Goal: Information Seeking & Learning: Check status

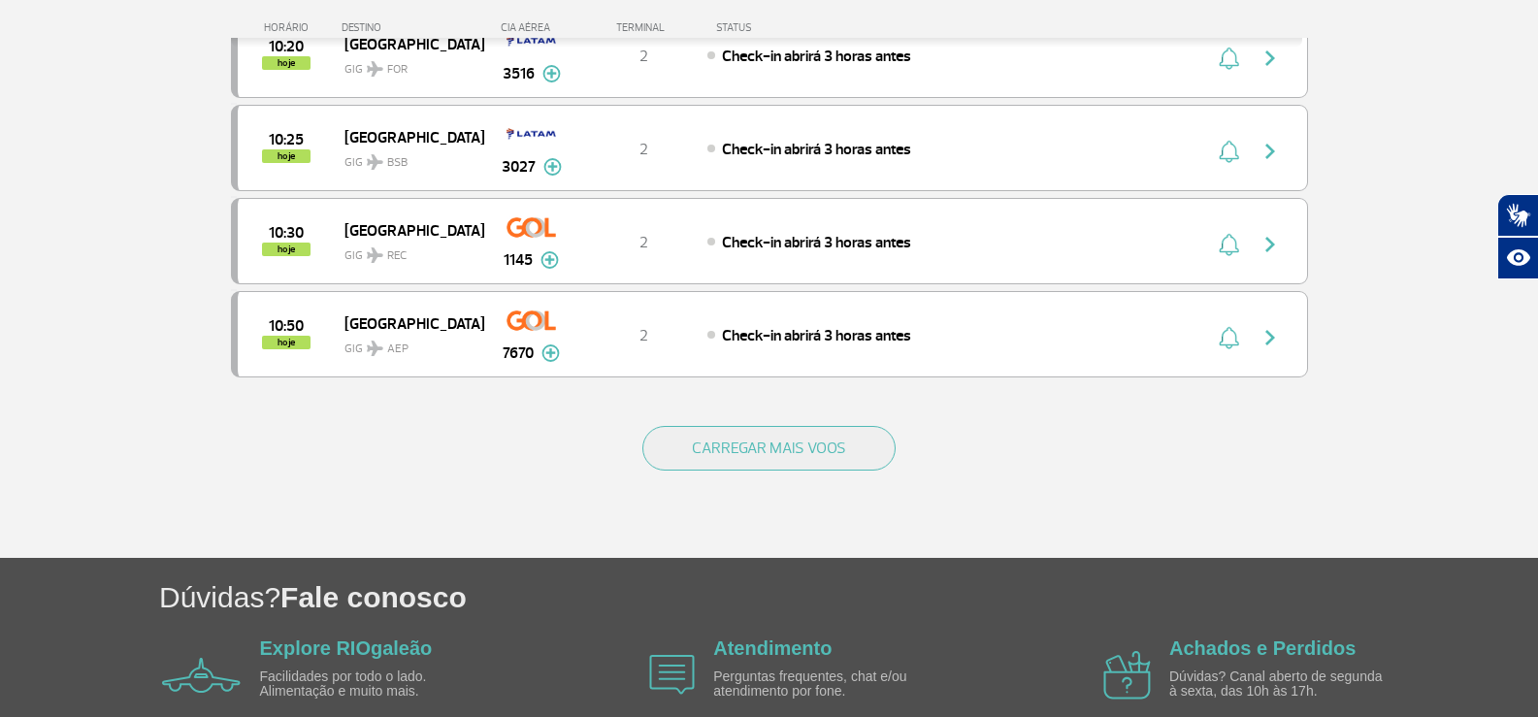
scroll to position [1912, 0]
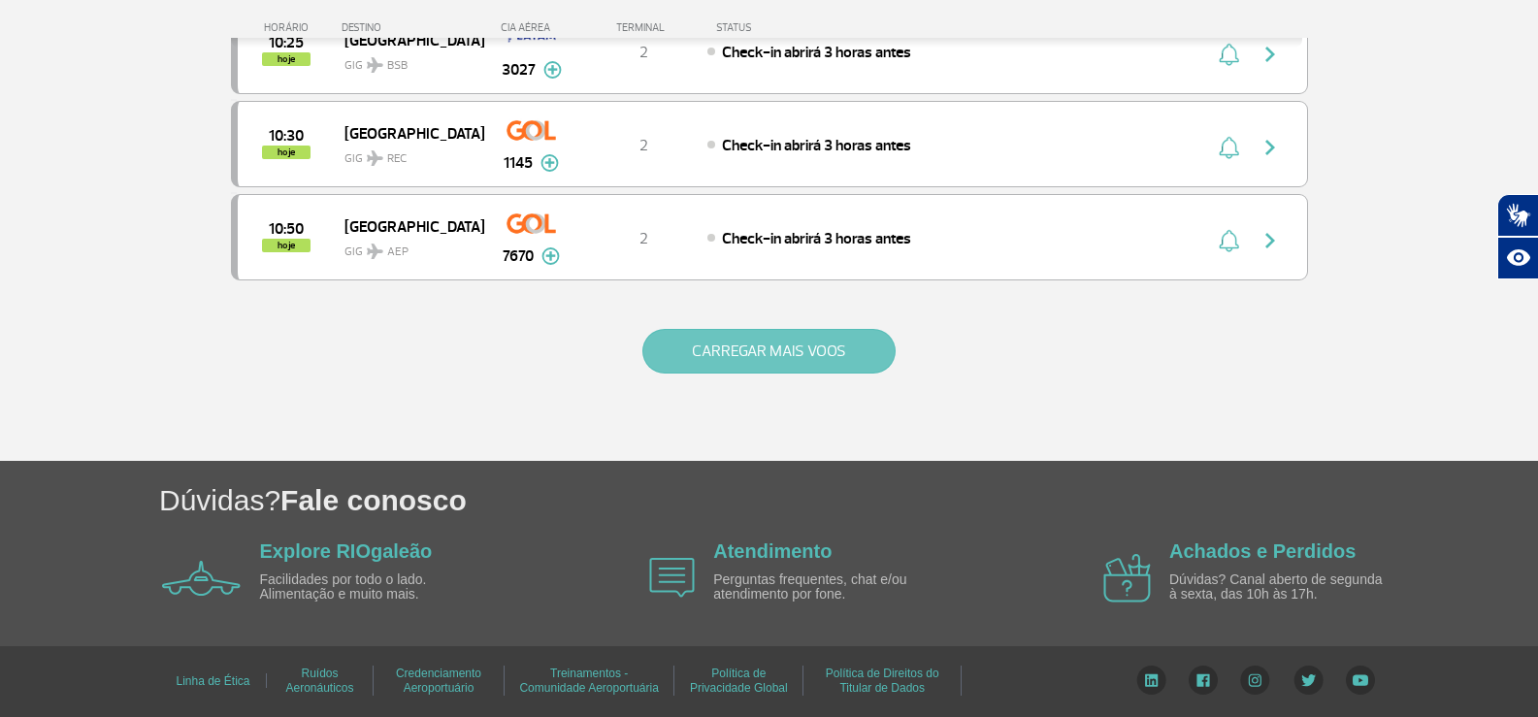
click at [767, 349] on button "CARREGAR MAIS VOOS" at bounding box center [768, 351] width 253 height 45
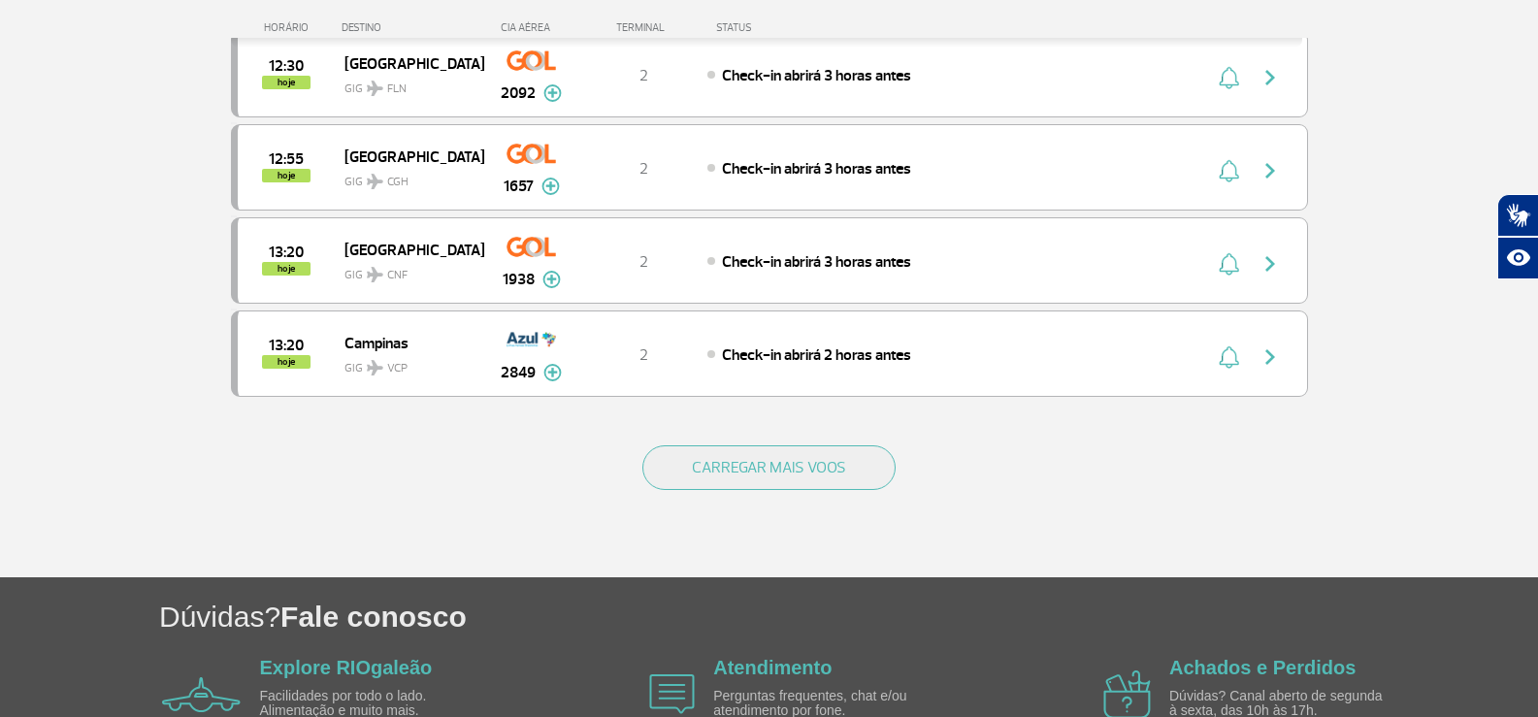
scroll to position [3775, 0]
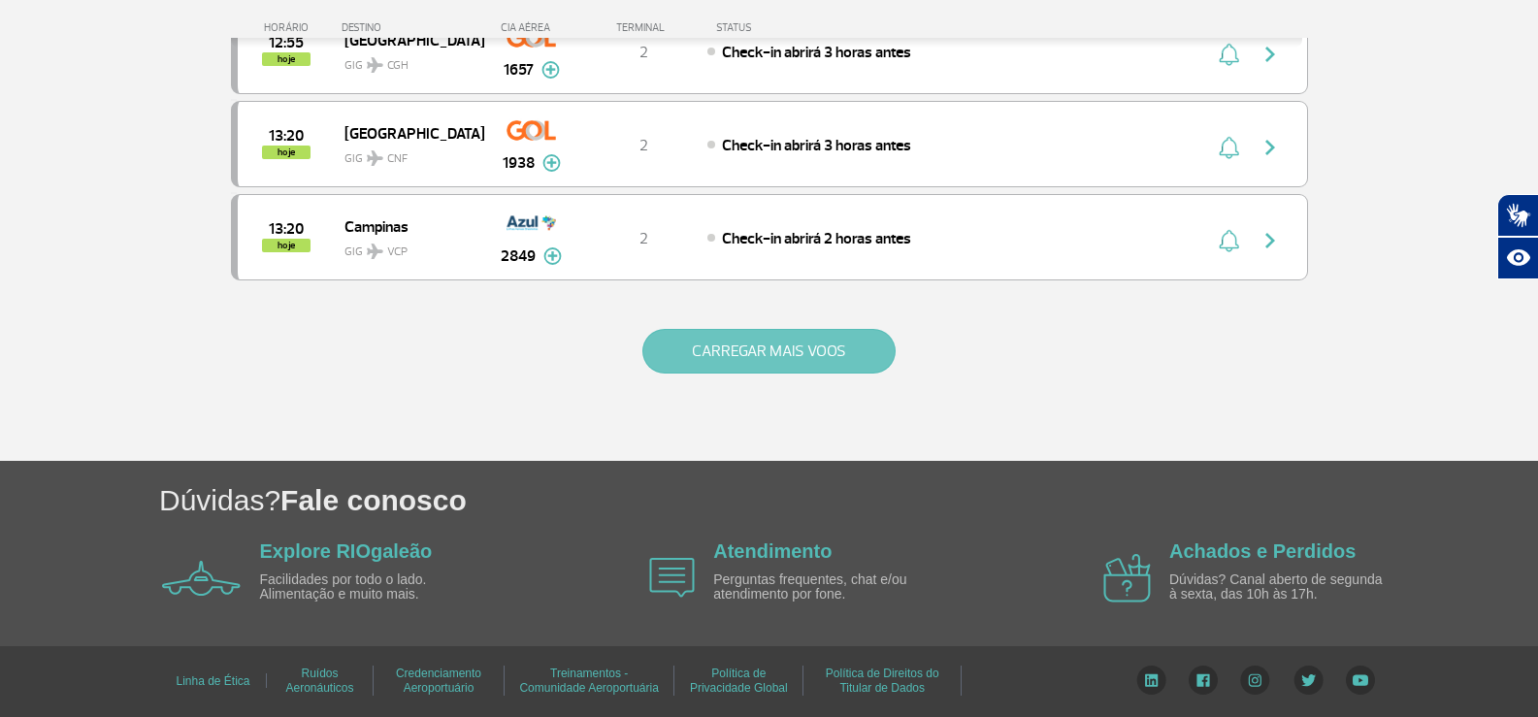
click at [777, 347] on button "CARREGAR MAIS VOOS" at bounding box center [768, 351] width 253 height 45
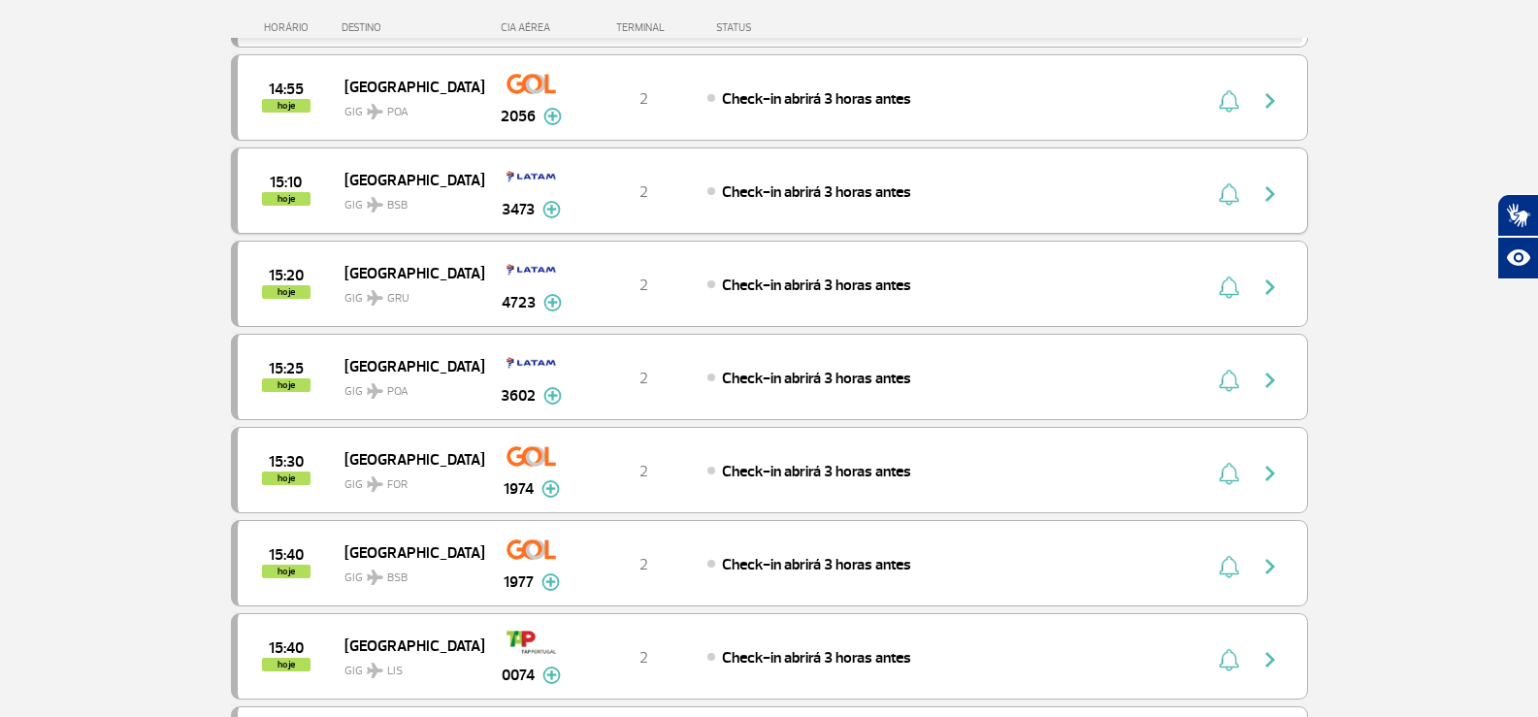
scroll to position [5133, 0]
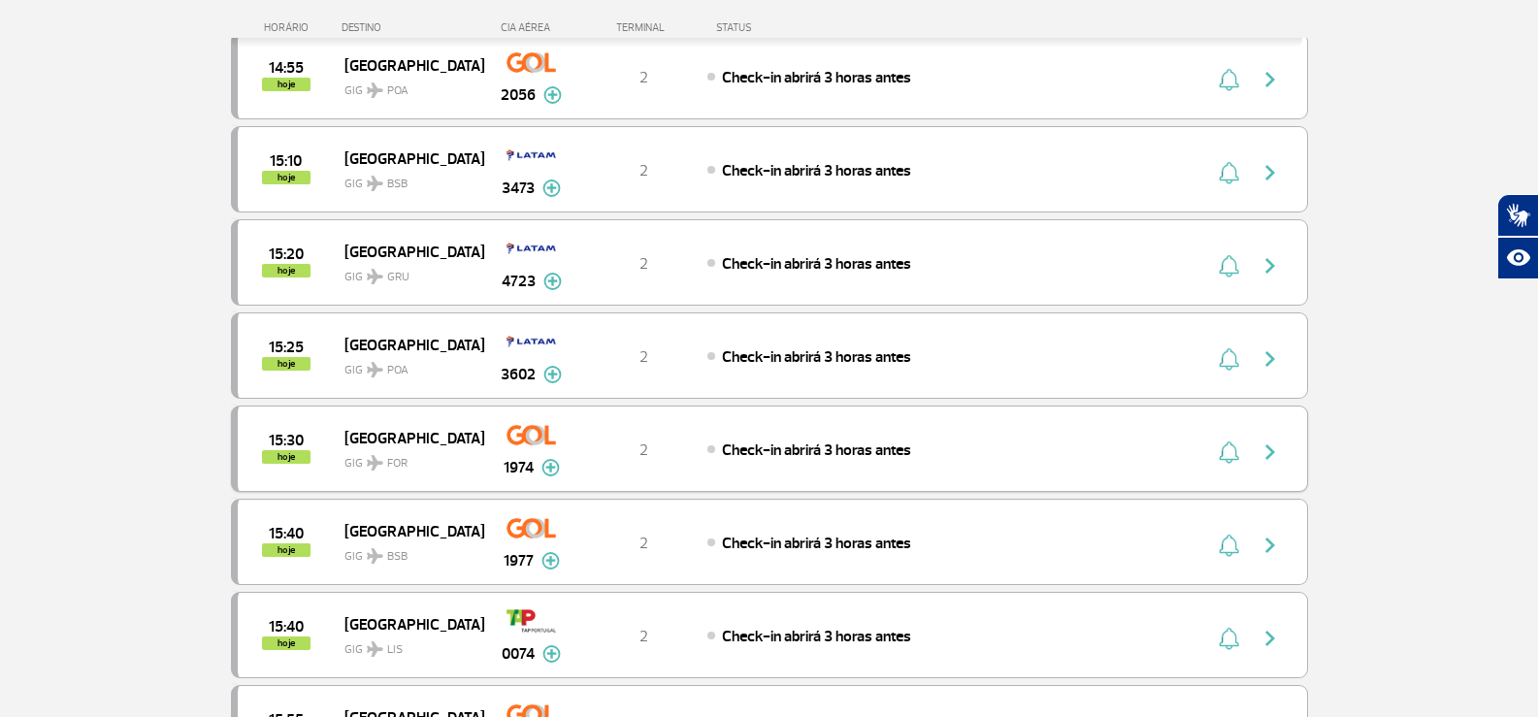
click at [1267, 453] on img "button" at bounding box center [1270, 452] width 23 height 23
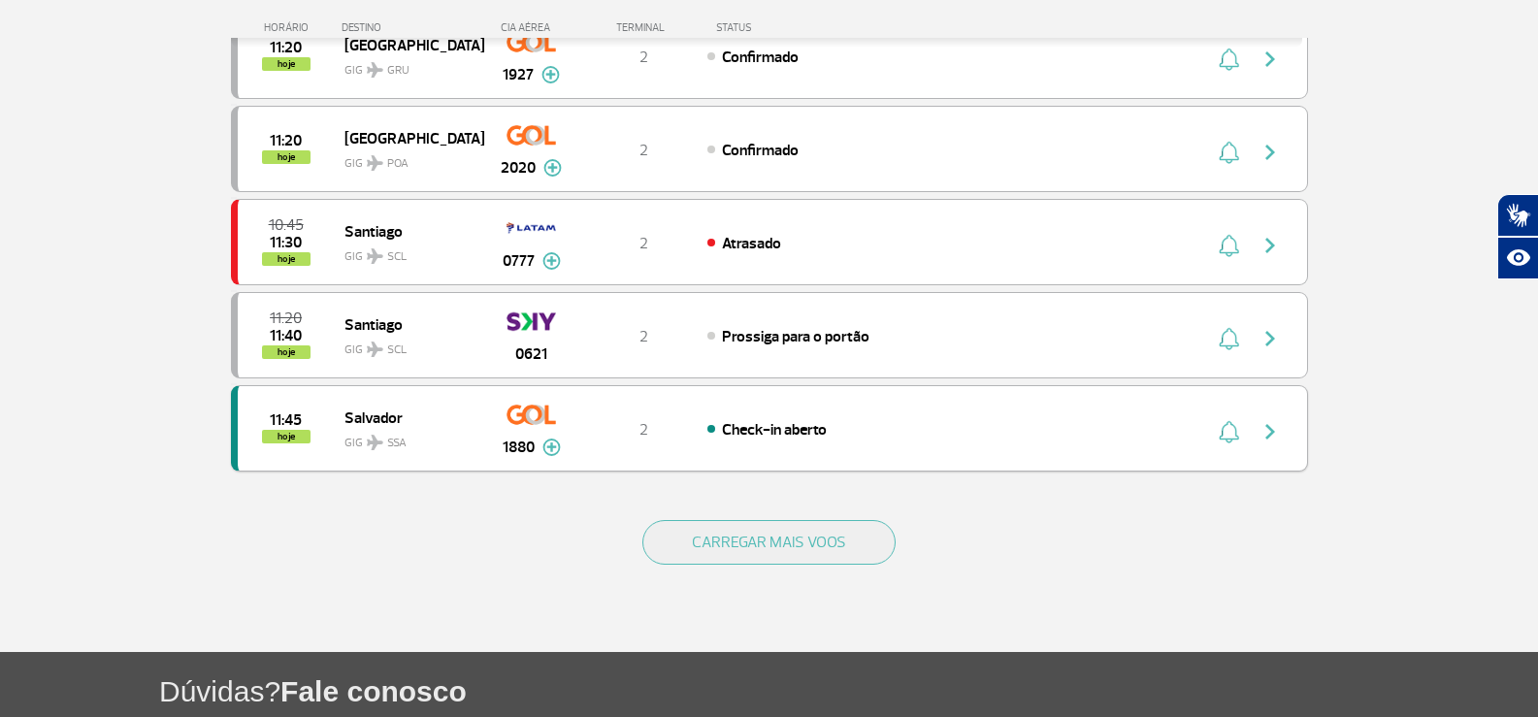
scroll to position [1912, 0]
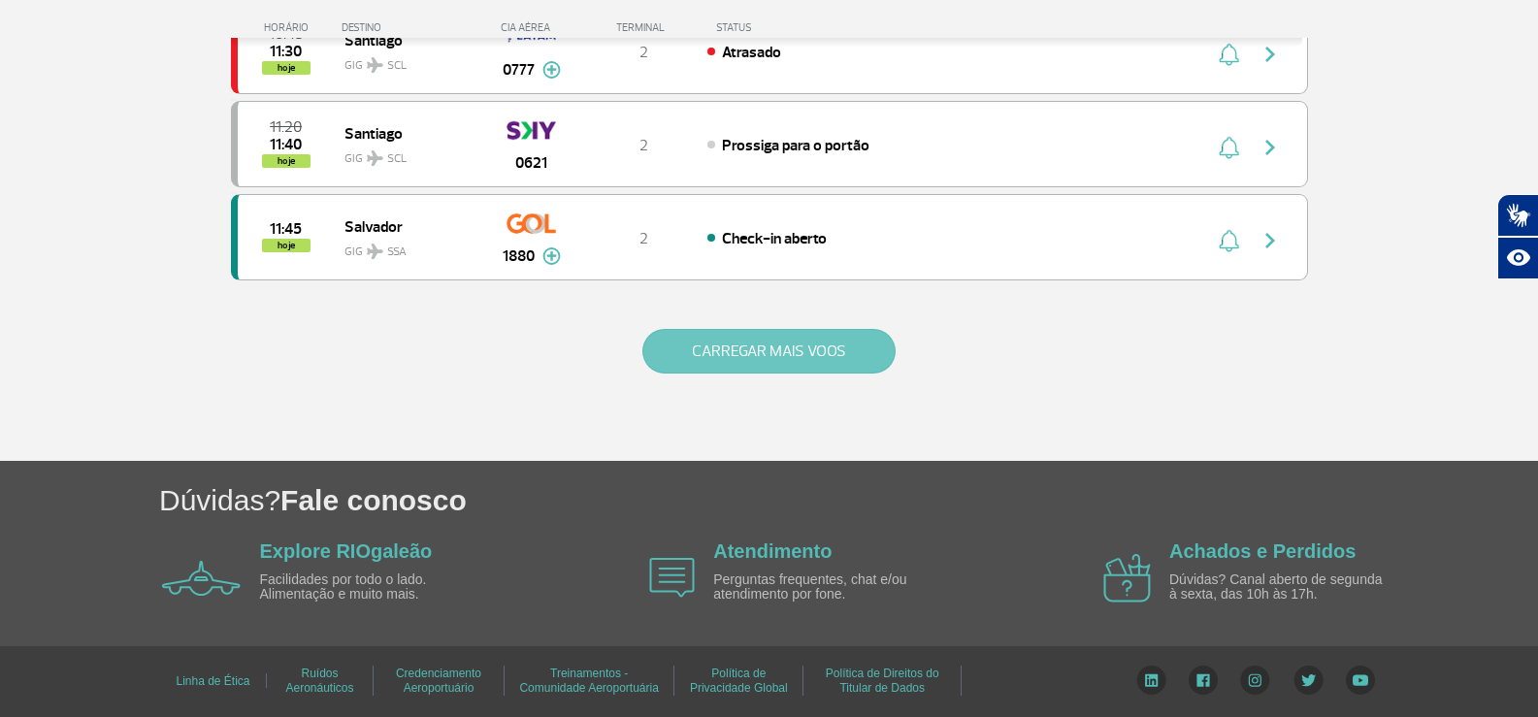
click at [740, 351] on button "CARREGAR MAIS VOOS" at bounding box center [768, 351] width 253 height 45
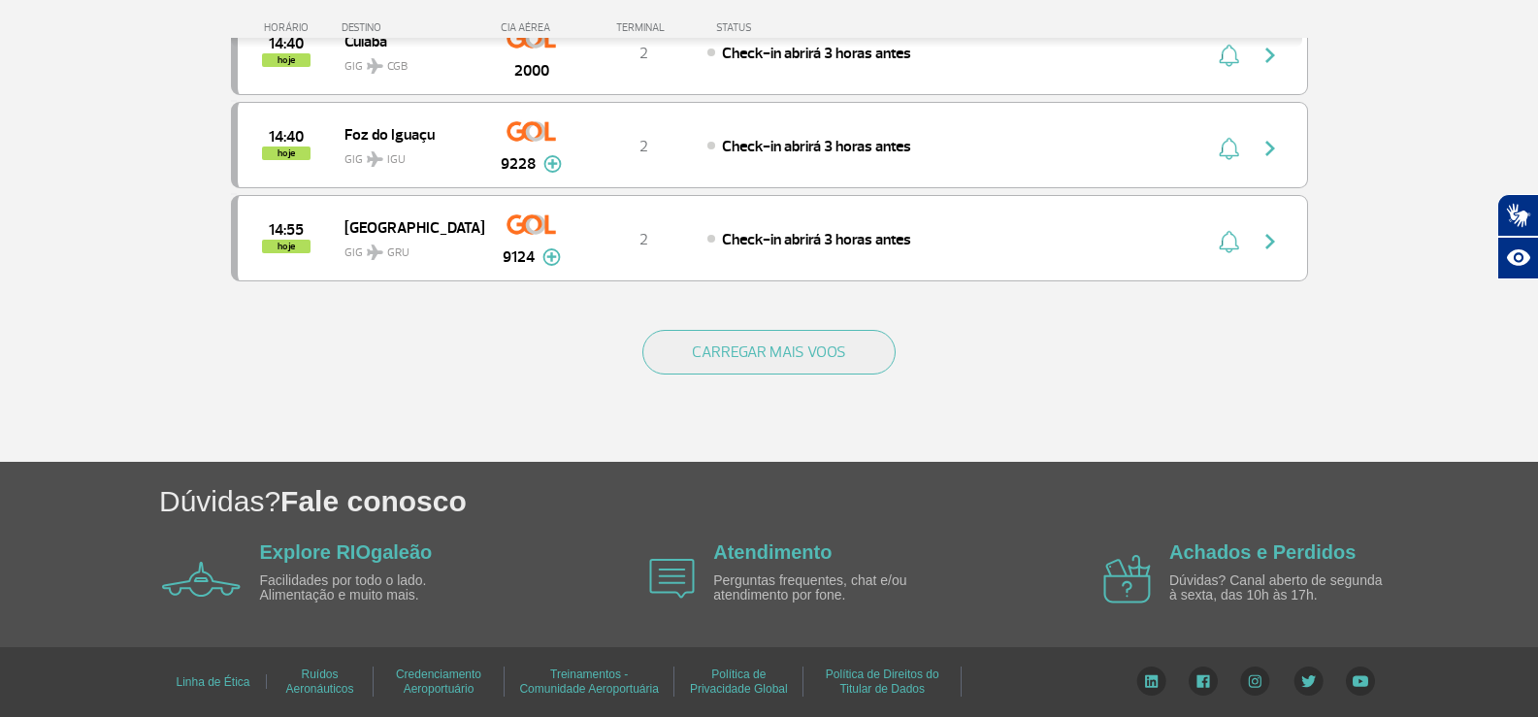
scroll to position [3761, 0]
click at [784, 348] on button "CARREGAR MAIS VOOS" at bounding box center [768, 351] width 253 height 45
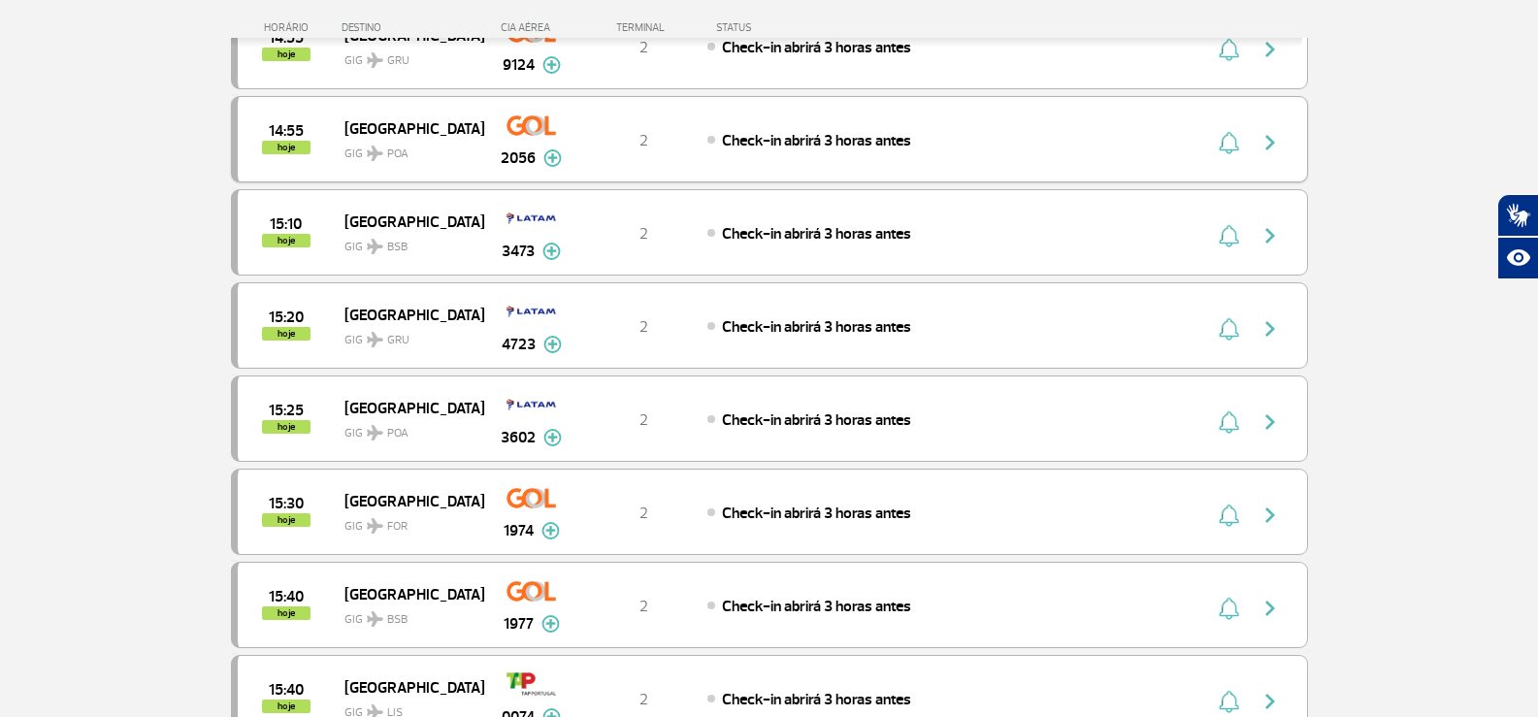
scroll to position [3955, 0]
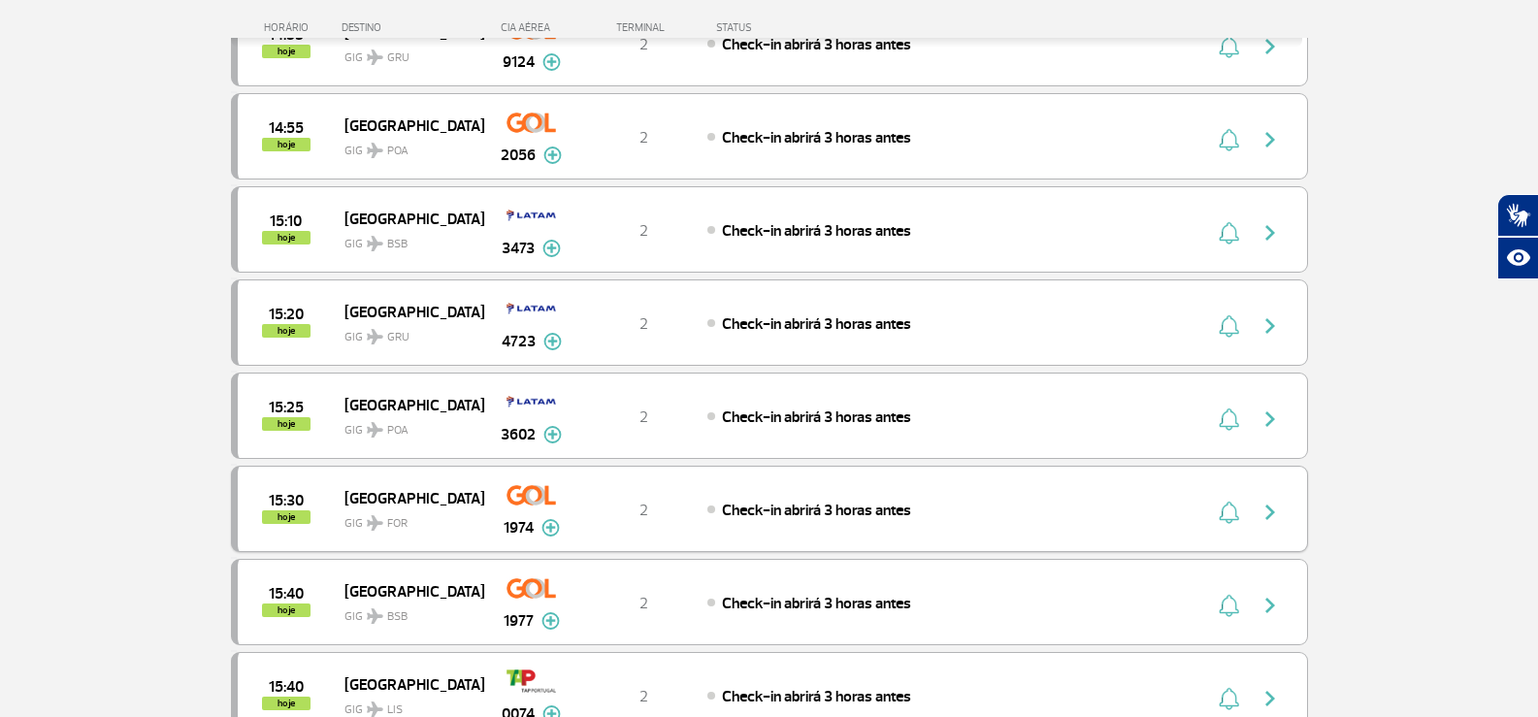
click at [1267, 512] on img "button" at bounding box center [1270, 512] width 23 height 23
